Goal: Information Seeking & Learning: Understand process/instructions

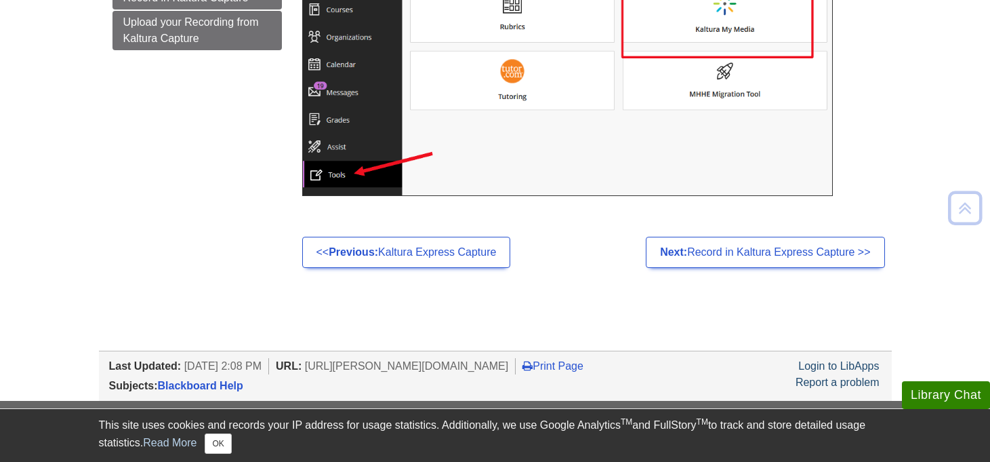
scroll to position [423, 0]
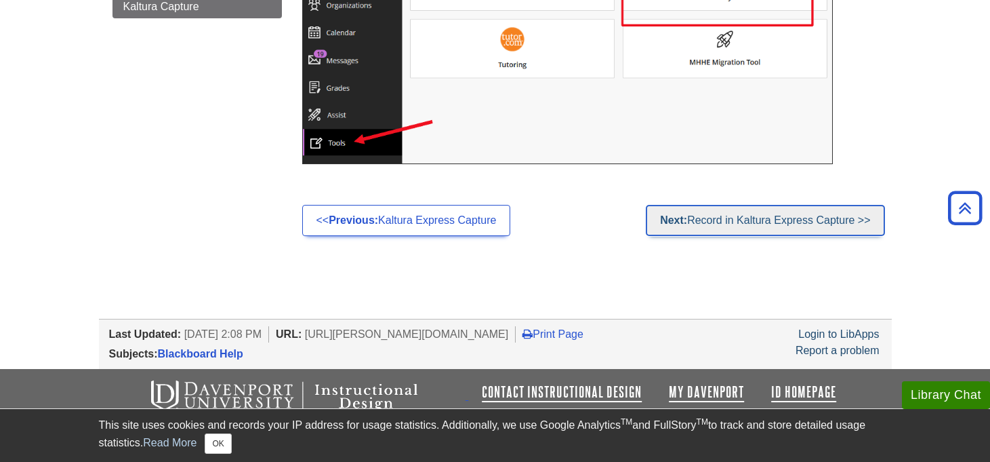
click at [747, 216] on link "Next: Record in Kaltura Express Capture >>" at bounding box center [765, 220] width 239 height 31
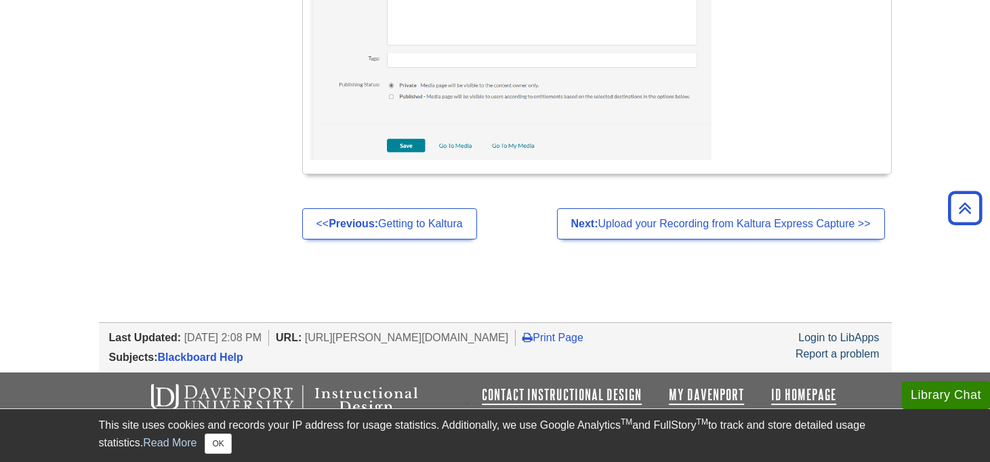
scroll to position [3555, 0]
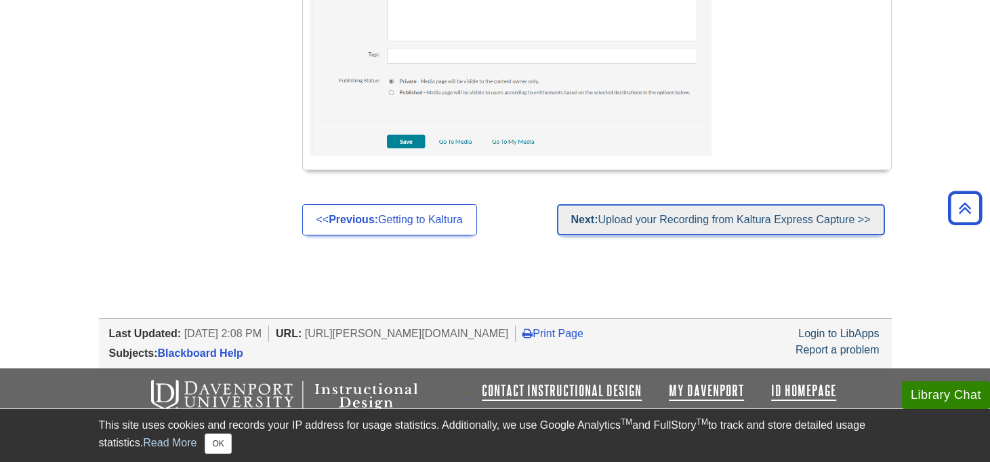
click at [664, 221] on link "Next: Upload your Recording from Kaltura Express Capture >>" at bounding box center [721, 219] width 328 height 31
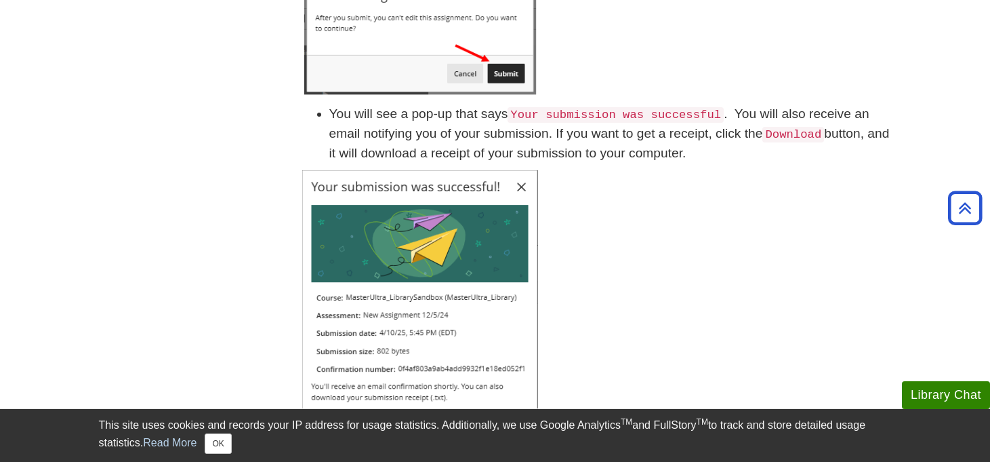
scroll to position [2913, 0]
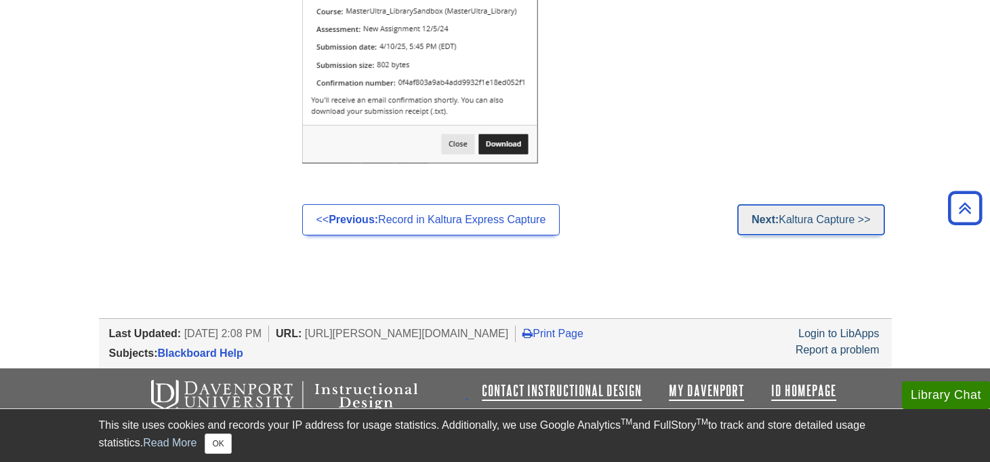
click at [794, 213] on link "Next: Kaltura Capture >>" at bounding box center [810, 219] width 147 height 31
